Goal: Task Accomplishment & Management: Manage account settings

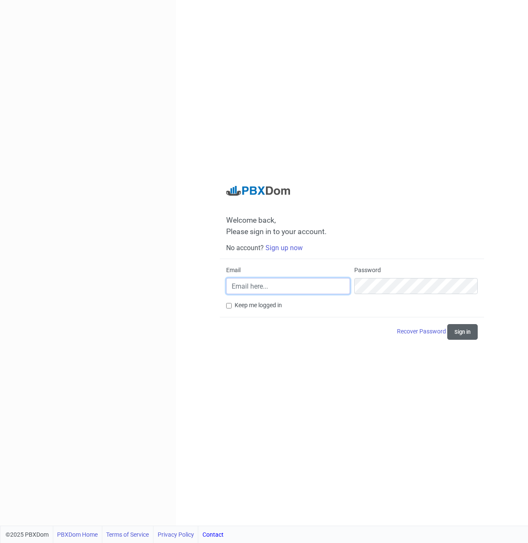
type input "[PERSON_NAME][EMAIL_ADDRESS][DOMAIN_NAME]"
click at [449, 337] on button "Sign in" at bounding box center [462, 332] width 30 height 16
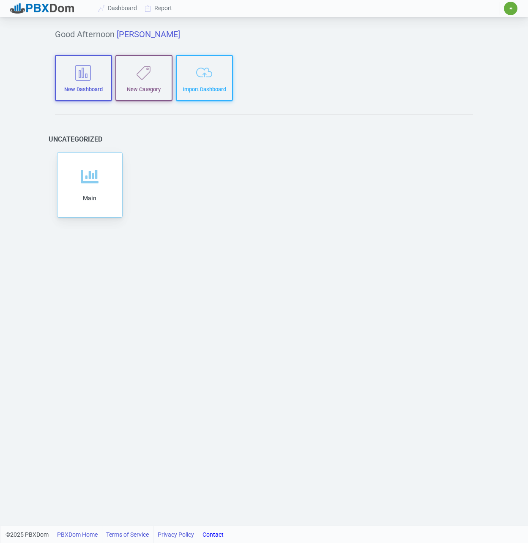
click at [513, 7] on span "✷" at bounding box center [511, 9] width 14 height 14
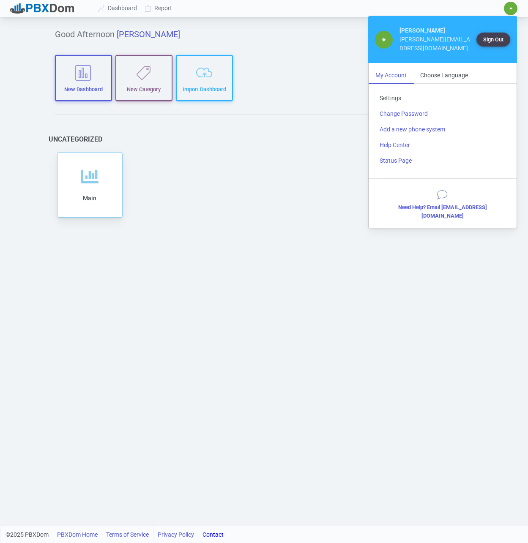
click at [391, 90] on link "Settings" at bounding box center [442, 98] width 139 height 16
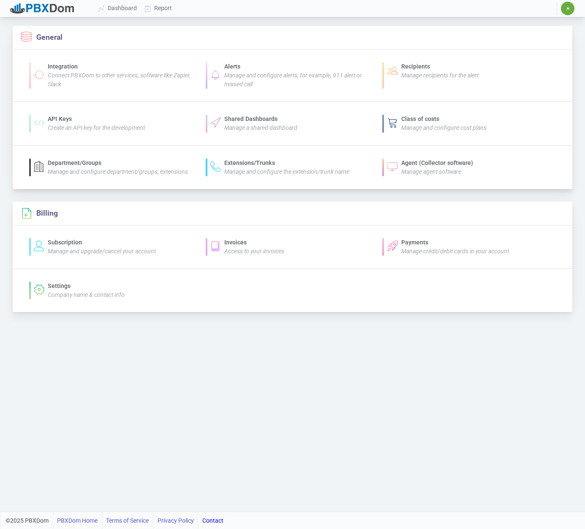
click at [434, 172] on icon "Manage agent software" at bounding box center [432, 171] width 60 height 7
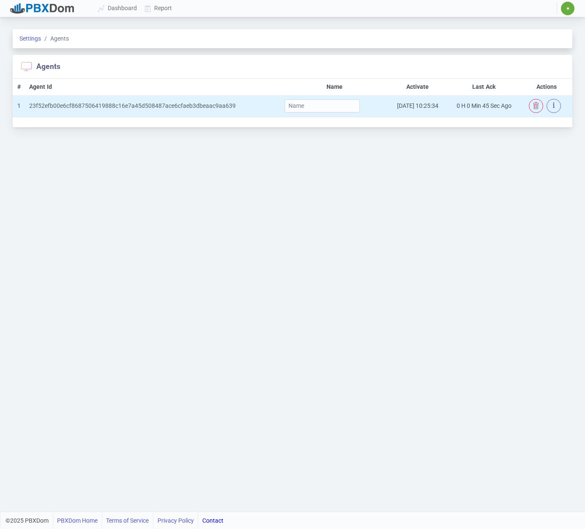
drag, startPoint x: 163, startPoint y: 109, endPoint x: 155, endPoint y: 107, distance: 8.4
click at [155, 107] on div "23f52efb00e6cf8687506419888c16e7a45d508487ace6cfaeb3dbeaac9aa639" at bounding box center [153, 105] width 248 height 9
drag, startPoint x: 244, startPoint y: 106, endPoint x: 38, endPoint y: 107, distance: 205.9
click at [30, 101] on td "23f52efb00e6cf8687506419888c16e7a45d508487ace6cfaeb3dbeaac9aa639" at bounding box center [153, 106] width 255 height 22
copy div "23f52efb00e6cf8687506419888c16e7a45d508487ace6cfaeb3dbeaac9aa639"
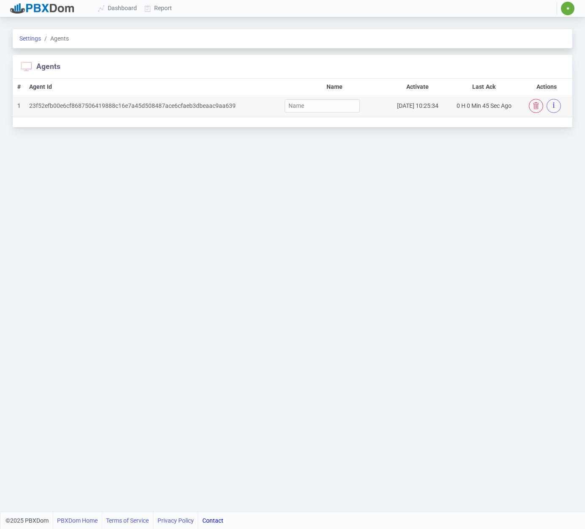
click at [37, 42] on li "Settings" at bounding box center [30, 38] width 22 height 9
click at [34, 38] on link "Settings" at bounding box center [30, 38] width 22 height 7
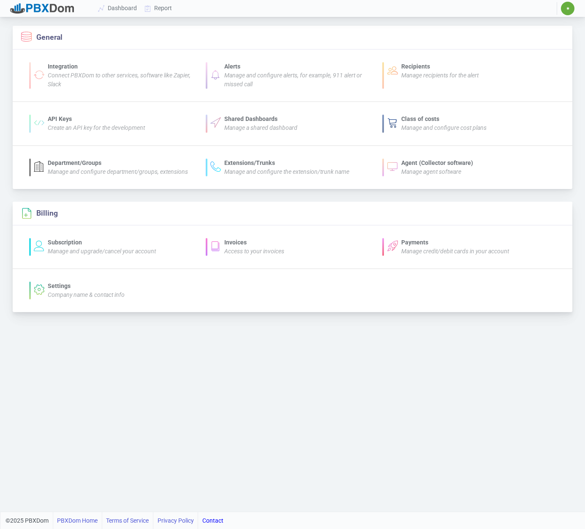
click at [64, 249] on icon "Manage and upgrade/cancel your account" at bounding box center [102, 251] width 108 height 7
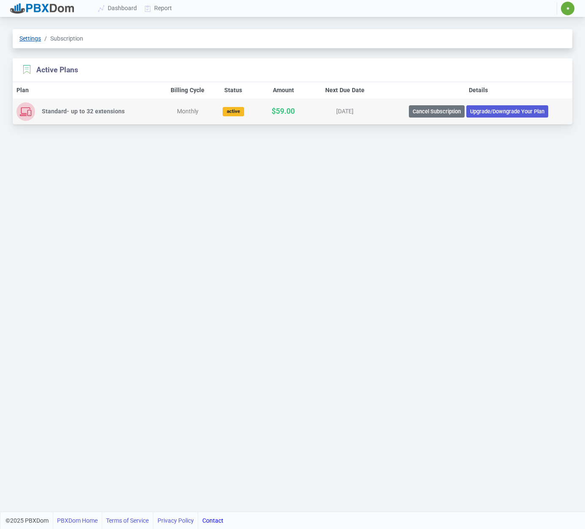
click at [33, 36] on link "Settings" at bounding box center [30, 38] width 22 height 7
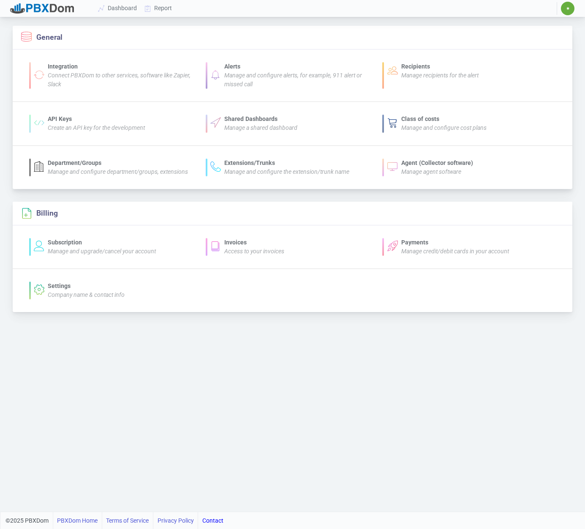
click at [100, 75] on icon "Connect PBXDom to other services, software like Zapier, Slack" at bounding box center [119, 80] width 143 height 16
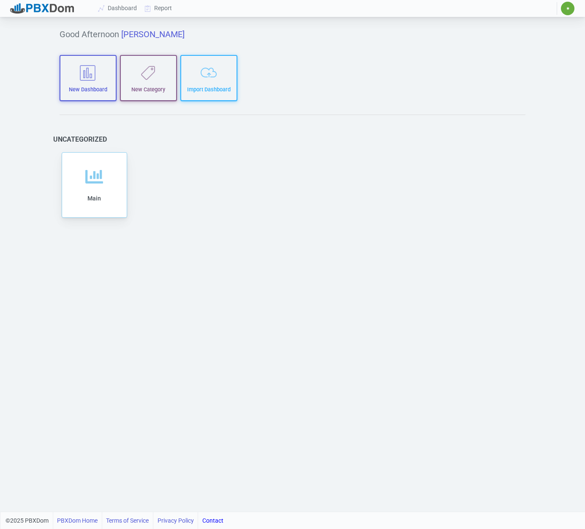
click at [528, 7] on div "✷ ✷ [PERSON_NAME] [PERSON_NAME][EMAIL_ADDRESS][DOMAIN_NAME] Sign Out My Account…" at bounding box center [567, 8] width 18 height 14
click at [528, 7] on span "✷" at bounding box center [568, 9] width 14 height 14
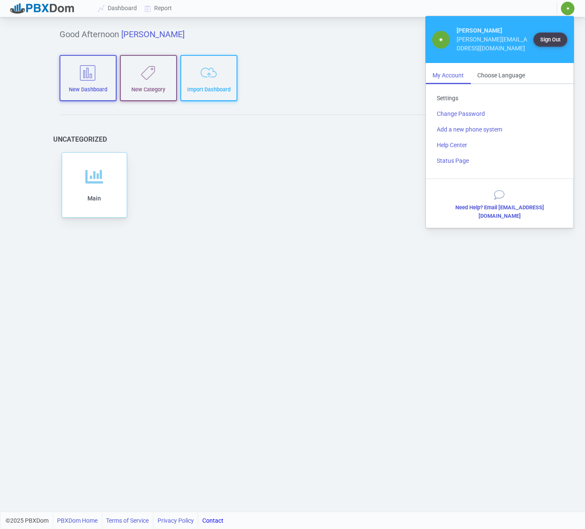
click at [457, 90] on link "Settings" at bounding box center [499, 98] width 139 height 16
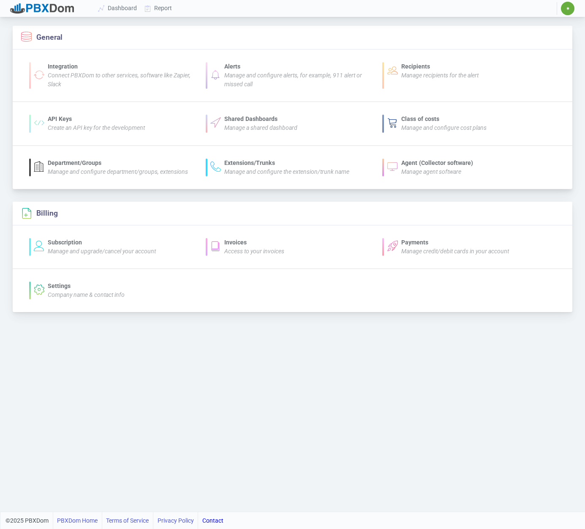
click at [446, 163] on div "Agent (Collector software)" at bounding box center [438, 163] width 72 height 9
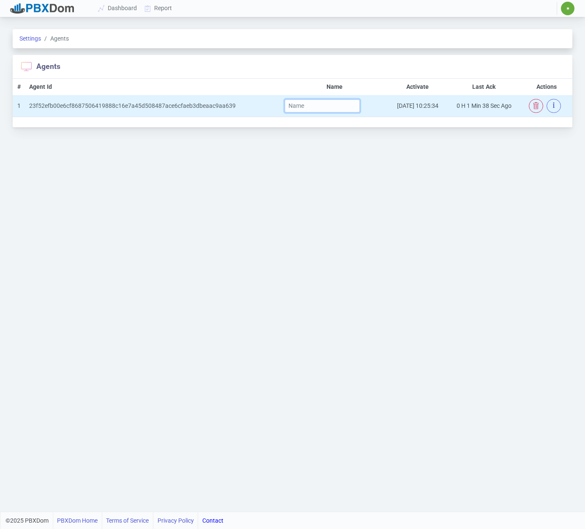
click at [316, 104] on input "text" at bounding box center [322, 105] width 75 height 13
click at [403, 107] on td "[DATE] 10:25:34" at bounding box center [418, 106] width 58 height 22
click at [528, 105] on icon "button" at bounding box center [554, 105] width 2 height 10
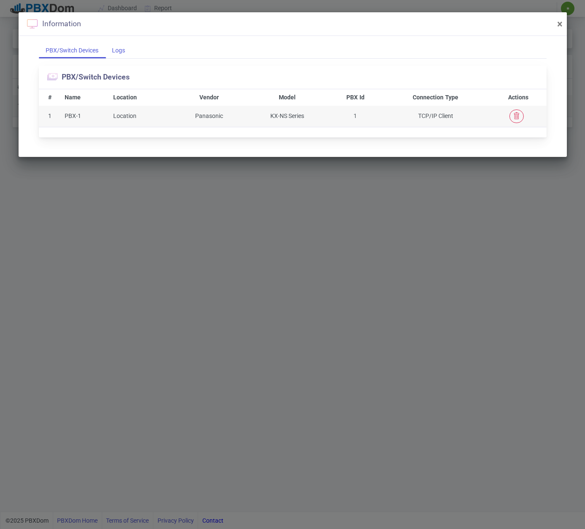
click at [121, 46] on div "Logs" at bounding box center [118, 51] width 27 height 16
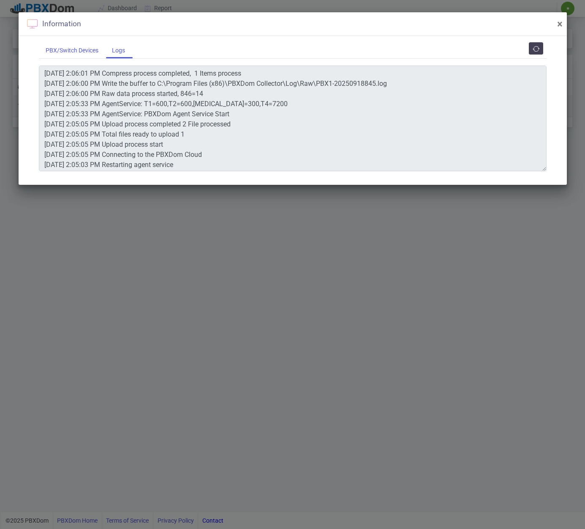
click at [82, 50] on div "PBX/Switch Devices" at bounding box center [72, 51] width 66 height 16
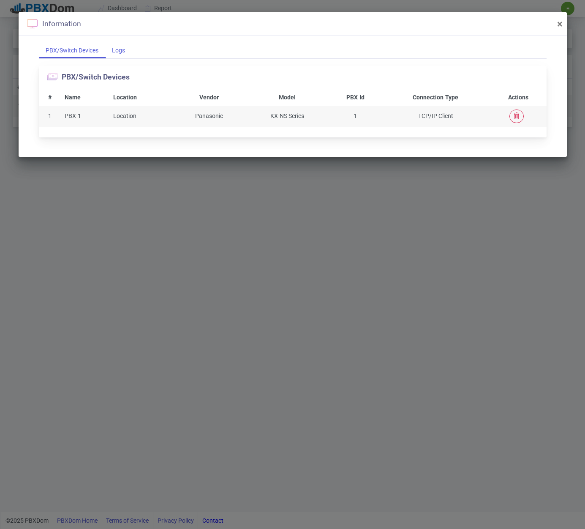
click at [109, 49] on div "Logs" at bounding box center [118, 51] width 27 height 16
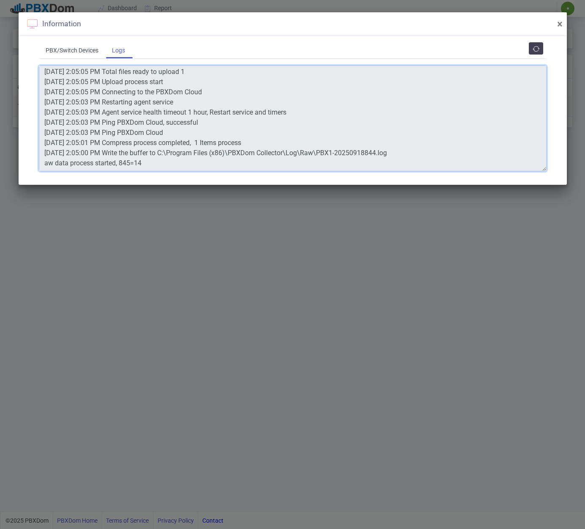
scroll to position [73, 0]
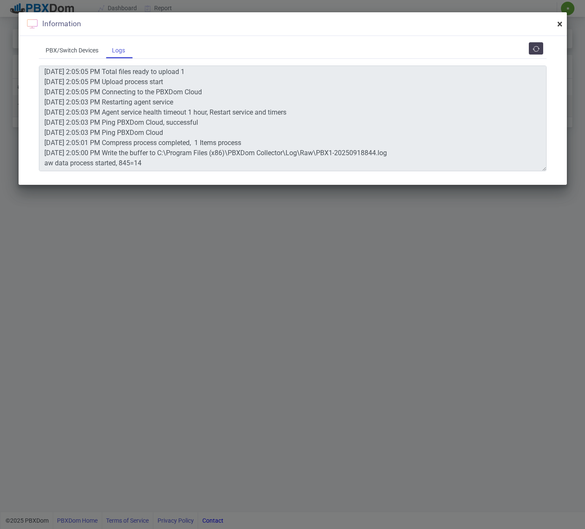
click at [528, 22] on span "×" at bounding box center [560, 24] width 5 height 12
type textarea "[DATE] 2:06:01 PM Compress process completed, 1 Items process [DATE] 2:06:00 PM…"
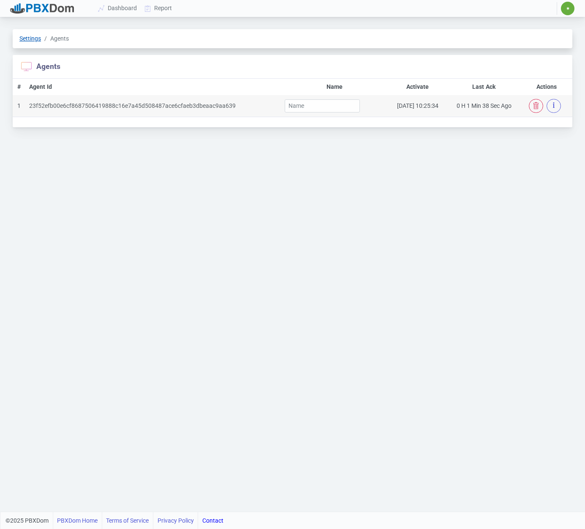
click at [30, 41] on link "Settings" at bounding box center [30, 38] width 22 height 7
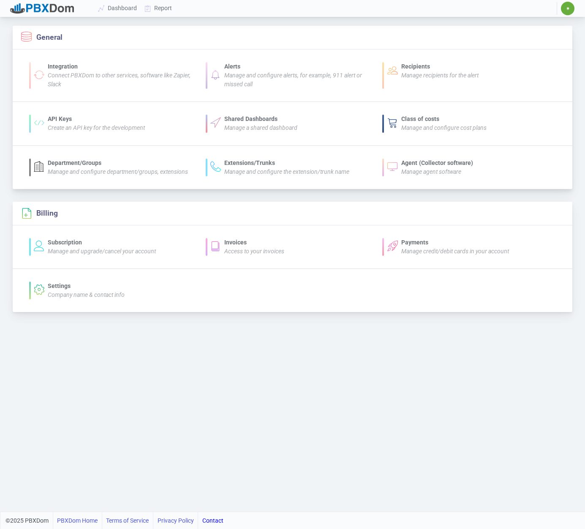
click at [77, 125] on icon "Create an API key for the development" at bounding box center [96, 127] width 97 height 7
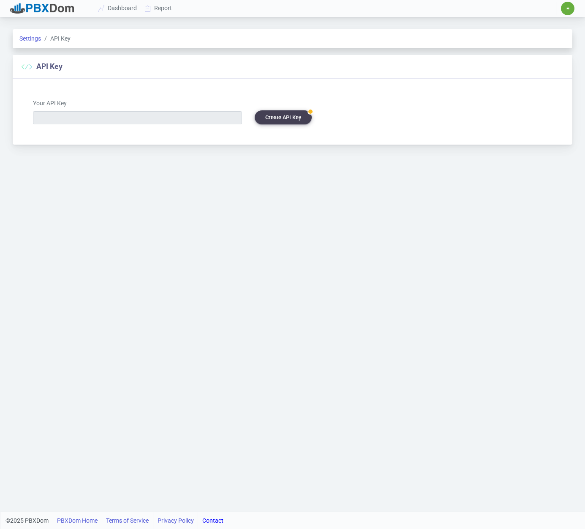
click at [33, 33] on div "Settings API Key" at bounding box center [293, 38] width 560 height 19
click at [28, 40] on link "Settings" at bounding box center [30, 38] width 22 height 7
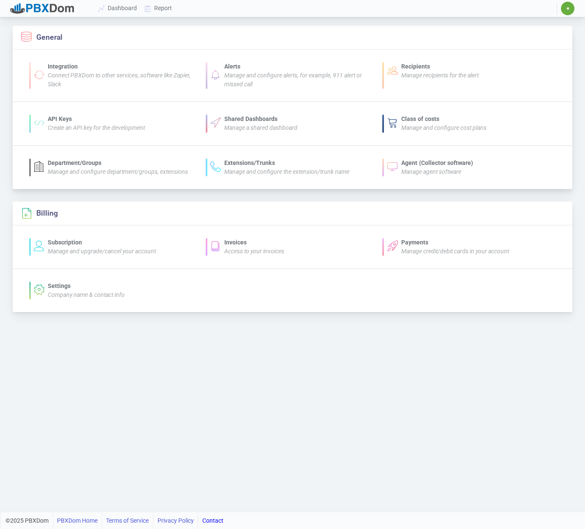
click at [253, 127] on icon "Manage a shared dashboard" at bounding box center [260, 127] width 73 height 7
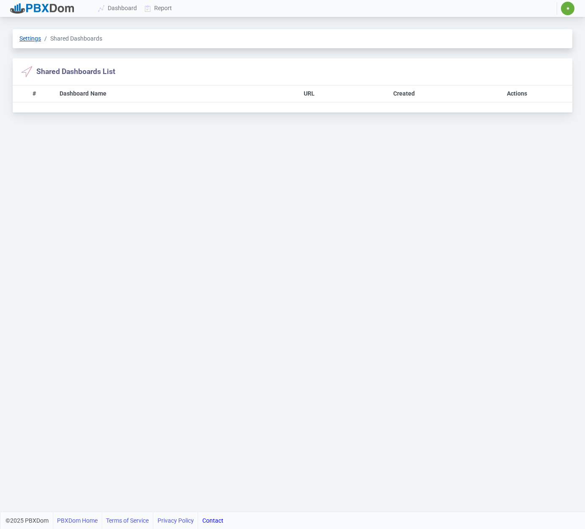
click at [33, 38] on link "Settings" at bounding box center [30, 38] width 22 height 7
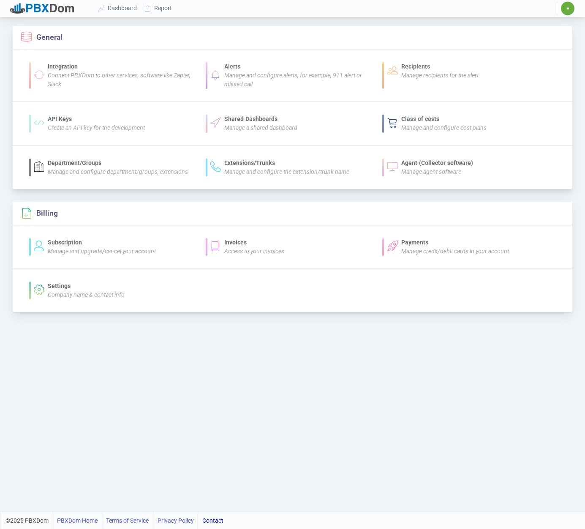
click at [234, 78] on icon "Manage and configure alerts, for example, 911 alert or missed call" at bounding box center [293, 80] width 138 height 16
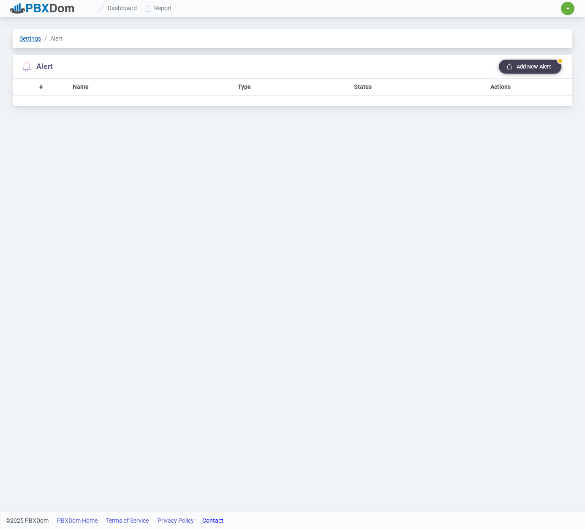
click at [28, 40] on link "Settings" at bounding box center [30, 38] width 22 height 7
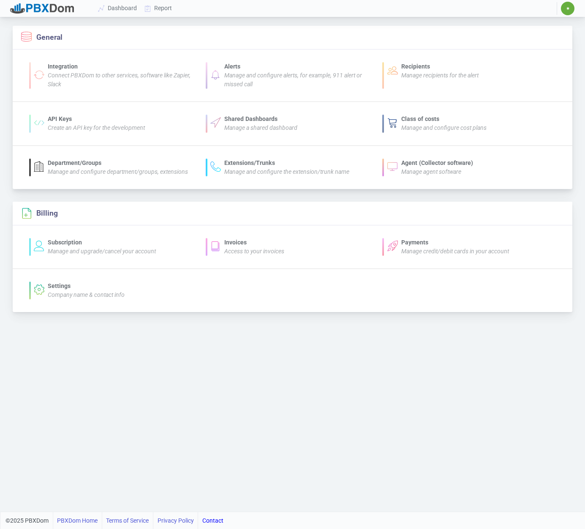
click at [418, 167] on div "Manage agent software" at bounding box center [438, 171] width 72 height 9
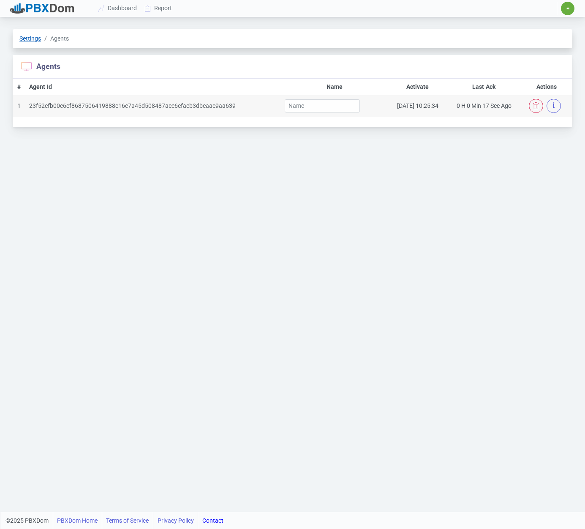
click at [31, 38] on link "Settings" at bounding box center [30, 38] width 22 height 7
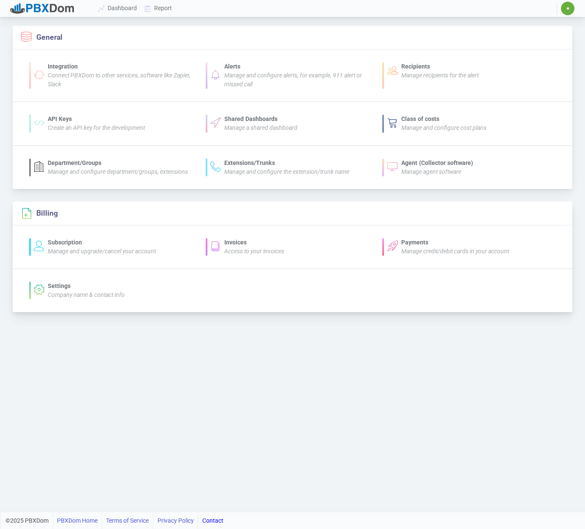
click at [227, 245] on div "Invoices" at bounding box center [254, 242] width 60 height 9
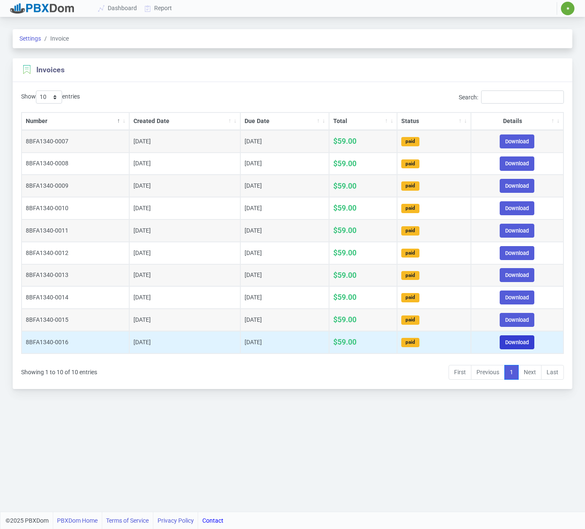
click at [525, 339] on link "Download" at bounding box center [517, 342] width 35 height 14
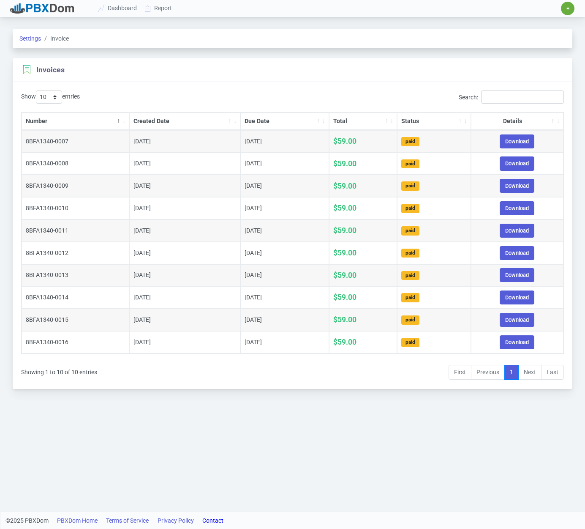
click at [528, 10] on span "✷" at bounding box center [568, 8] width 4 height 5
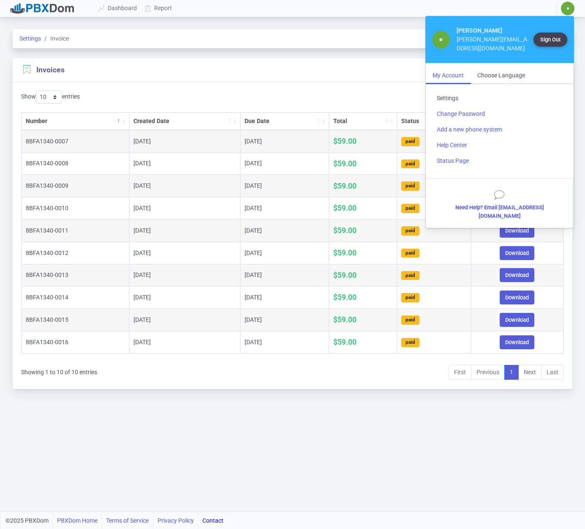
click at [453, 90] on link "Settings" at bounding box center [499, 98] width 139 height 16
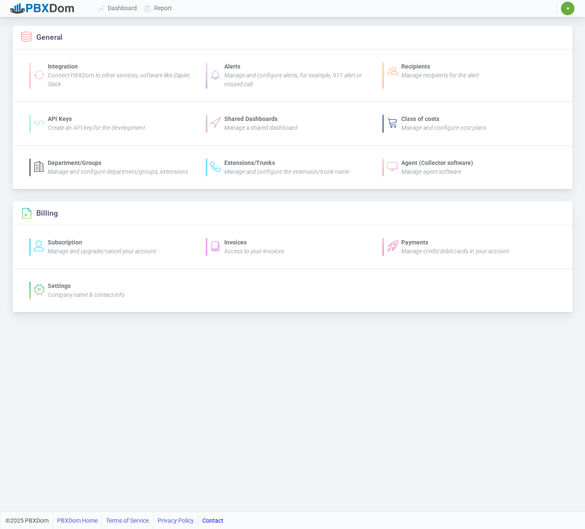
click at [528, 6] on span "✷" at bounding box center [568, 9] width 14 height 14
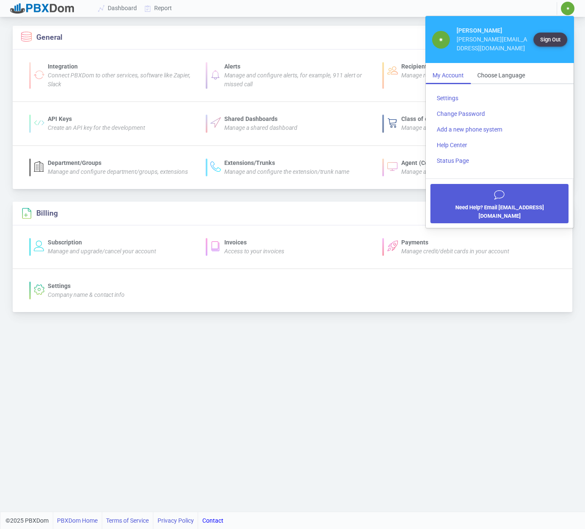
click at [502, 189] on icon "button" at bounding box center [500, 194] width 128 height 11
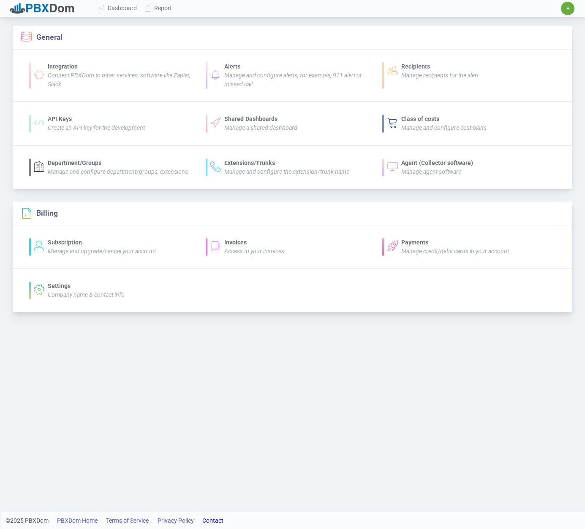
click at [59, 248] on icon "Manage and upgrade/cancel your account" at bounding box center [102, 251] width 108 height 7
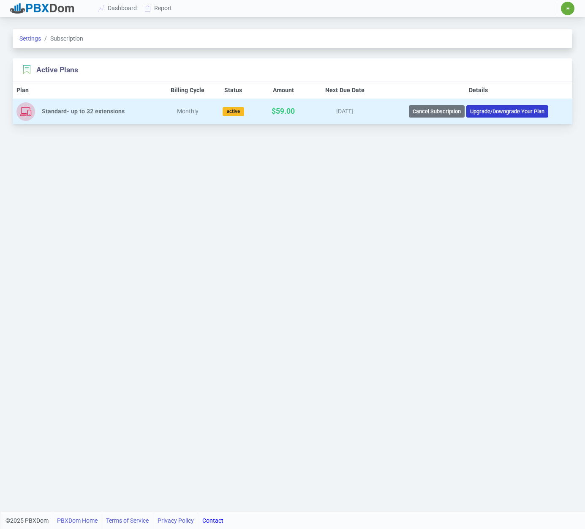
click at [482, 109] on button "Upgrade/Downgrade Your Plan" at bounding box center [508, 111] width 82 height 12
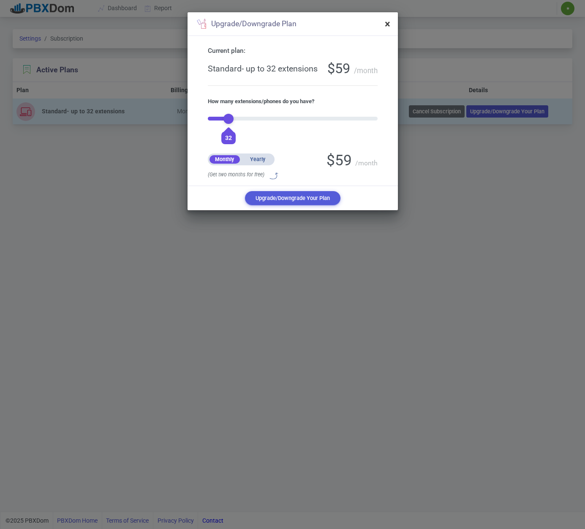
click at [385, 23] on span "×" at bounding box center [387, 24] width 5 height 12
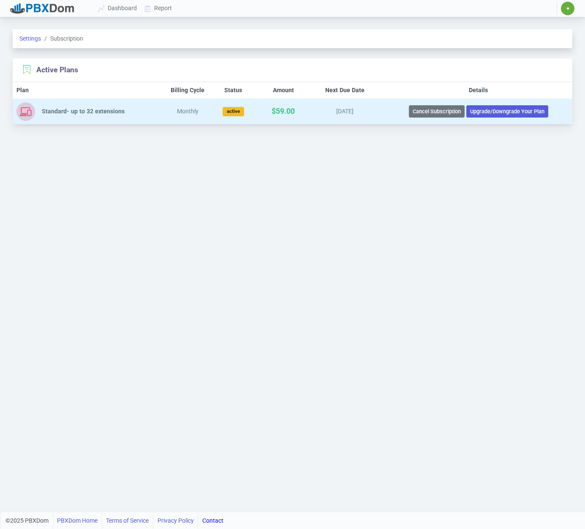
click at [528, 5] on span "✷" at bounding box center [568, 9] width 14 height 14
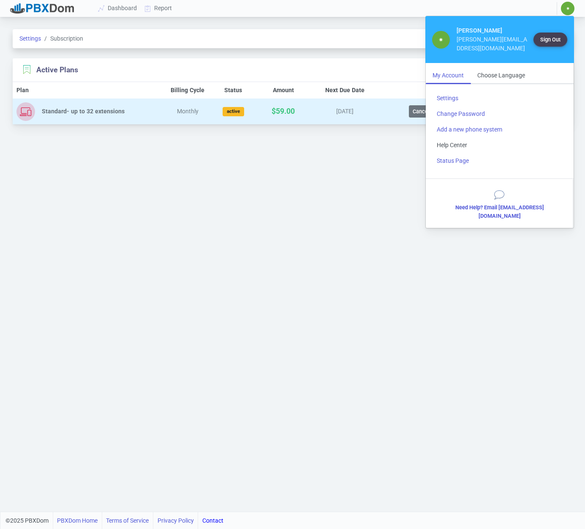
click at [461, 138] on link "Help Center" at bounding box center [499, 145] width 139 height 16
click at [451, 90] on link "Settings" at bounding box center [499, 98] width 139 height 16
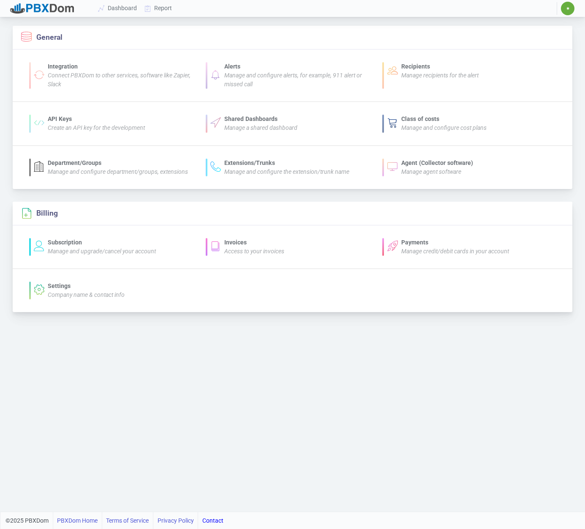
click at [67, 248] on icon "Manage and upgrade/cancel your account" at bounding box center [102, 251] width 108 height 7
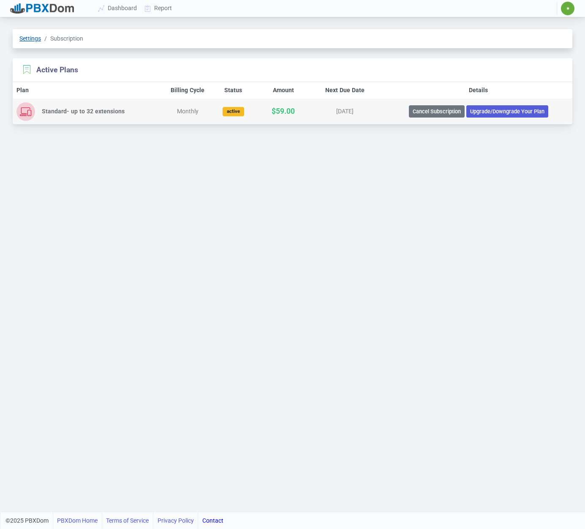
click at [33, 38] on link "Settings" at bounding box center [30, 38] width 22 height 7
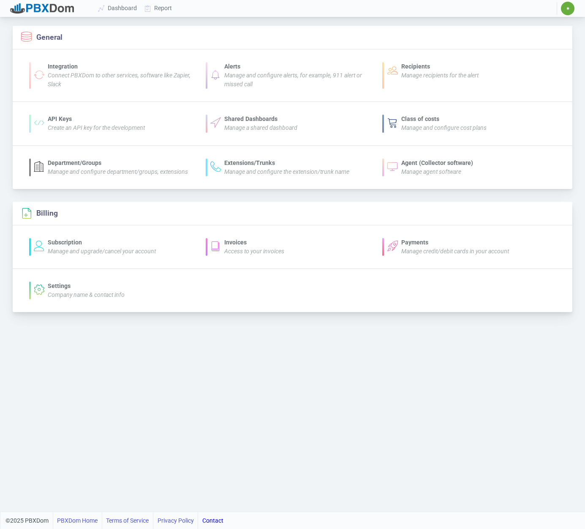
click at [243, 249] on icon "Access to your invoices" at bounding box center [254, 251] width 60 height 7
